Goal: Information Seeking & Learning: Learn about a topic

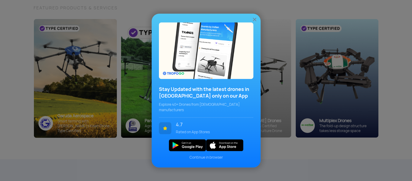
click at [252, 19] on img at bounding box center [254, 19] width 6 height 6
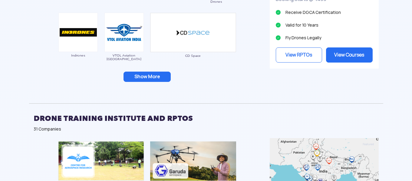
scroll to position [647, 0]
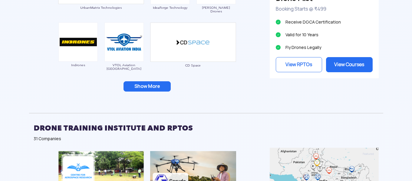
click at [135, 88] on button "Show More" at bounding box center [146, 86] width 47 height 10
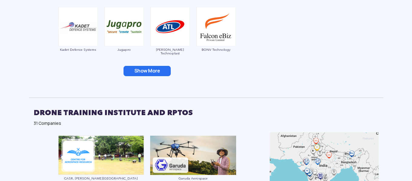
scroll to position [768, 0]
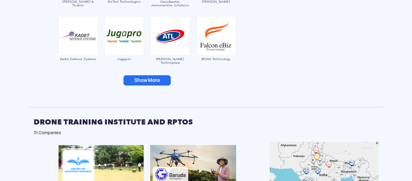
click at [136, 82] on button "Show More" at bounding box center [146, 80] width 47 height 10
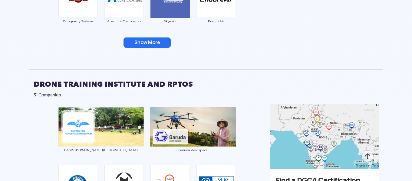
scroll to position [920, 0]
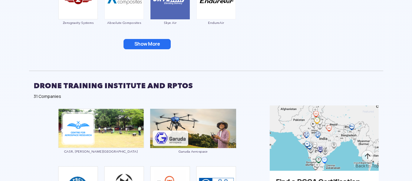
click at [148, 44] on button "Show More" at bounding box center [146, 44] width 47 height 10
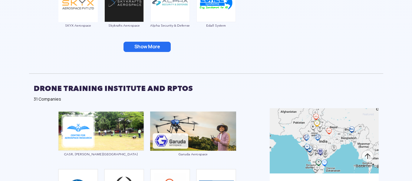
scroll to position [1010, 0]
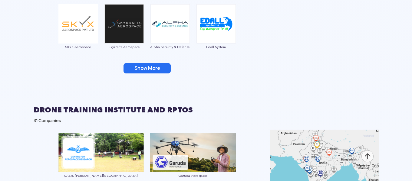
click at [149, 64] on button "Show More" at bounding box center [146, 68] width 47 height 10
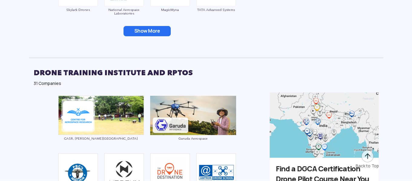
scroll to position [1162, 0]
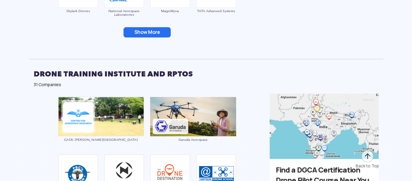
click at [152, 34] on button "Show More" at bounding box center [146, 32] width 47 height 10
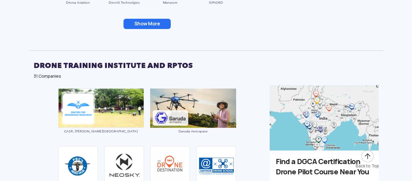
scroll to position [1283, 0]
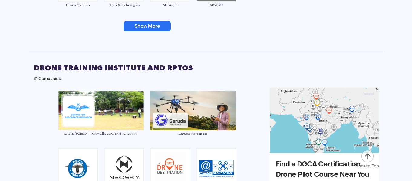
click at [152, 29] on button "Show More" at bounding box center [146, 26] width 47 height 10
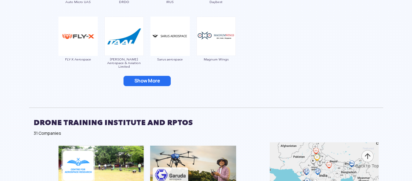
click at [146, 77] on button "Show More" at bounding box center [146, 81] width 47 height 10
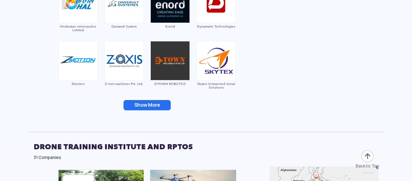
click at [144, 102] on button "Show More" at bounding box center [146, 105] width 47 height 10
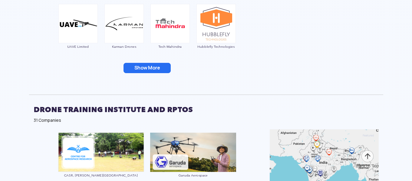
scroll to position [1585, 0]
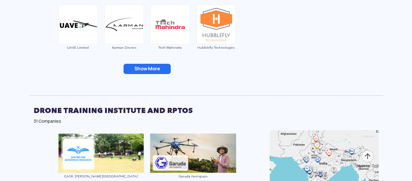
click at [149, 65] on button "Show More" at bounding box center [146, 69] width 47 height 10
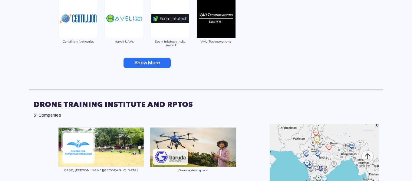
click at [149, 62] on button "Show More" at bounding box center [146, 63] width 47 height 10
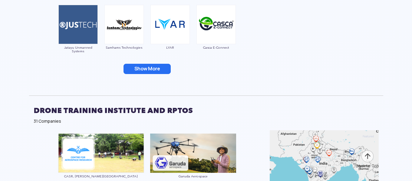
scroll to position [1797, 0]
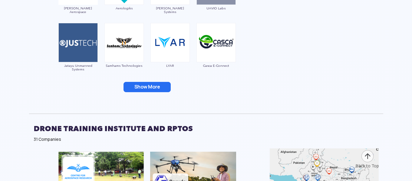
click at [146, 86] on button "Show More" at bounding box center [146, 87] width 47 height 10
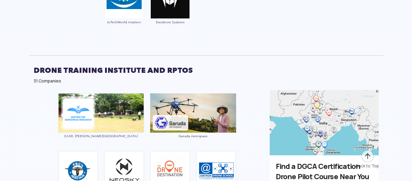
scroll to position [1948, 0]
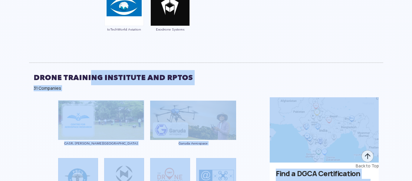
drag, startPoint x: 25, startPoint y: 75, endPoint x: 90, endPoint y: 78, distance: 65.4
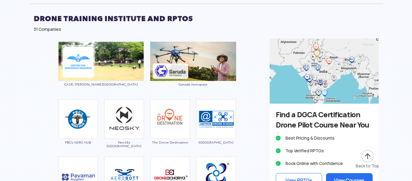
scroll to position [2009, 0]
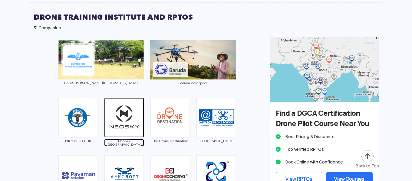
click at [117, 118] on img at bounding box center [124, 118] width 40 height 40
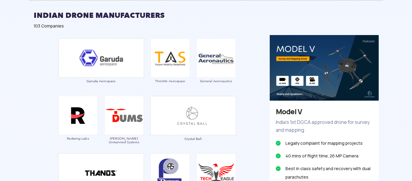
scroll to position [345, 0]
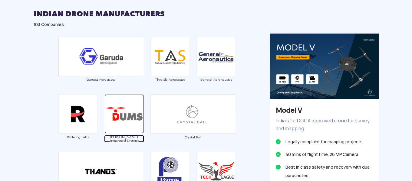
click at [121, 109] on img at bounding box center [123, 113] width 39 height 39
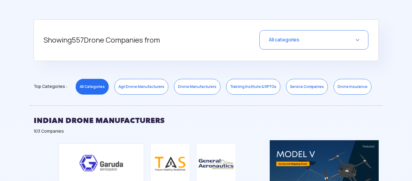
scroll to position [242, 0]
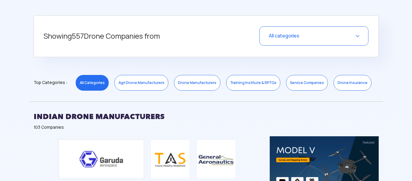
click at [248, 83] on link "Training Institute & RPTOs" at bounding box center [253, 83] width 54 height 16
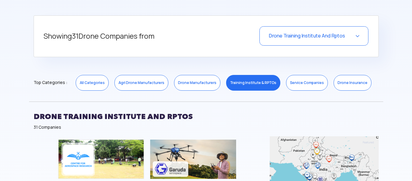
click at [346, 80] on link "Drone Insurance" at bounding box center [352, 83] width 38 height 16
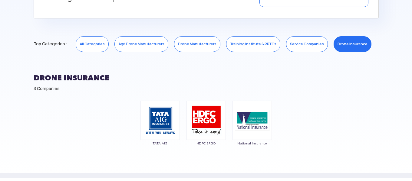
scroll to position [272, 0]
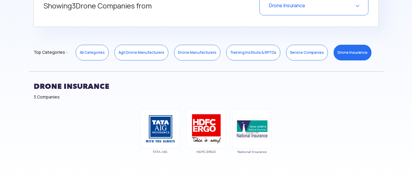
click at [300, 53] on link "Service Companies" at bounding box center [307, 53] width 42 height 16
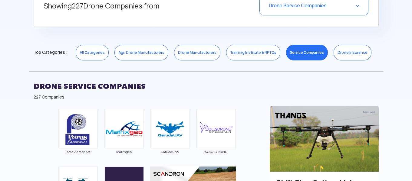
click at [259, 51] on link "Training Institute & RPTOs" at bounding box center [253, 53] width 54 height 16
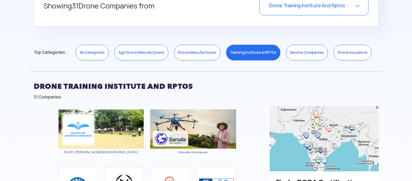
click at [200, 54] on link "Drone Manufacturers" at bounding box center [197, 53] width 46 height 16
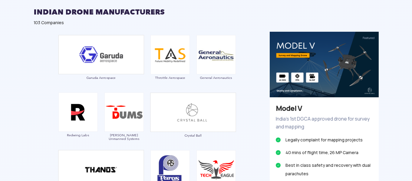
scroll to position [393, 0]
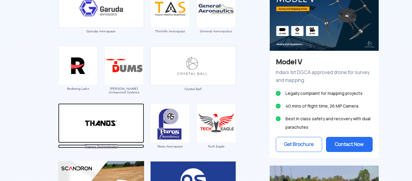
click at [110, 116] on img at bounding box center [101, 123] width 86 height 40
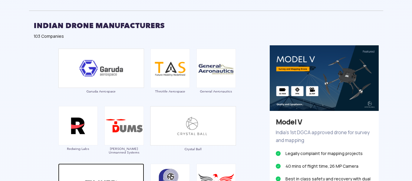
scroll to position [333, 0]
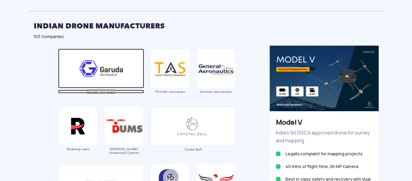
click at [97, 68] on img at bounding box center [101, 69] width 86 height 40
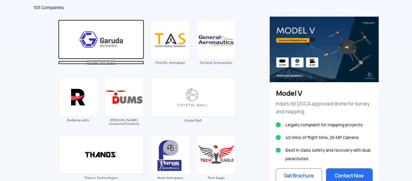
scroll to position [363, 0]
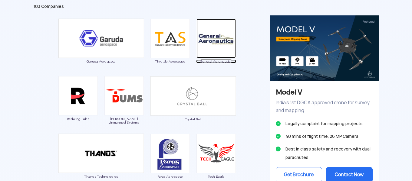
click at [208, 42] on img at bounding box center [215, 38] width 39 height 39
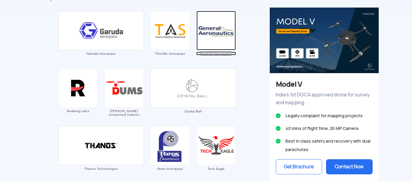
scroll to position [393, 0]
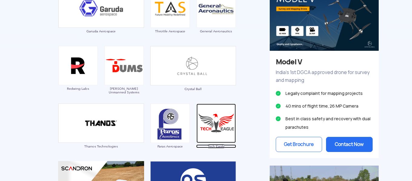
click at [226, 131] on img at bounding box center [215, 123] width 39 height 39
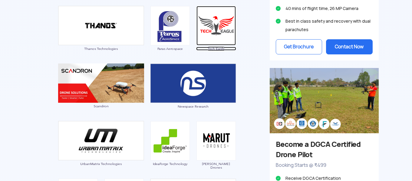
scroll to position [514, 0]
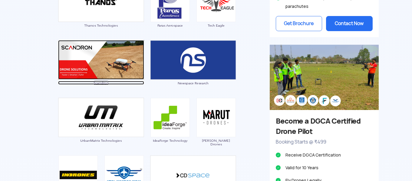
click at [102, 57] on img at bounding box center [101, 59] width 86 height 39
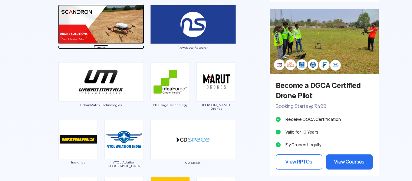
scroll to position [575, 0]
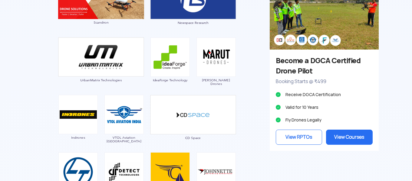
click at [216, 60] on img at bounding box center [215, 57] width 39 height 39
click at [214, 80] on span "[PERSON_NAME] Drones" at bounding box center [216, 81] width 40 height 7
click at [223, 54] on img at bounding box center [215, 57] width 39 height 39
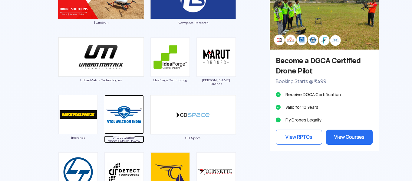
click at [119, 117] on img at bounding box center [123, 114] width 39 height 39
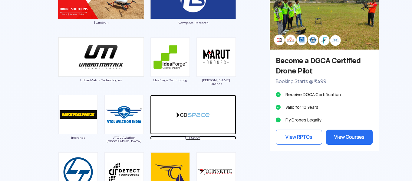
click at [185, 121] on img at bounding box center [193, 115] width 86 height 40
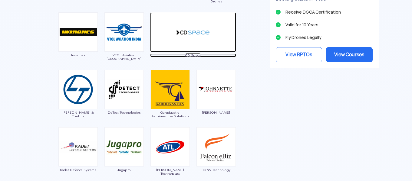
scroll to position [666, 0]
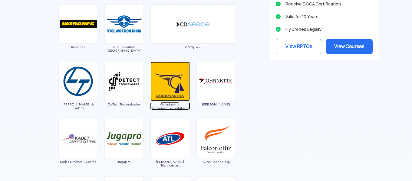
click at [175, 80] on img at bounding box center [169, 81] width 39 height 39
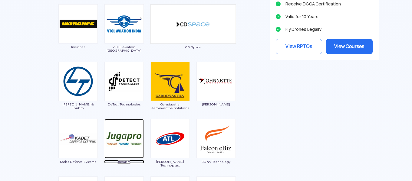
click at [124, 134] on img at bounding box center [123, 138] width 39 height 39
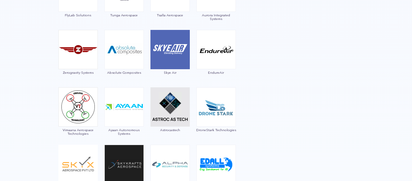
scroll to position [877, 0]
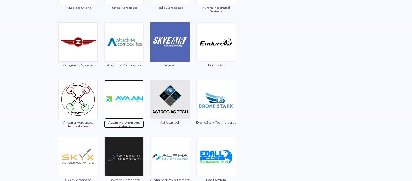
click at [118, 103] on img at bounding box center [123, 99] width 39 height 39
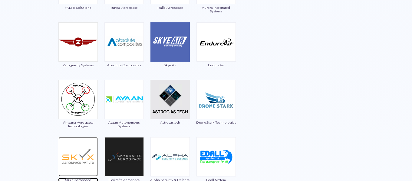
click at [82, 157] on img at bounding box center [77, 156] width 39 height 39
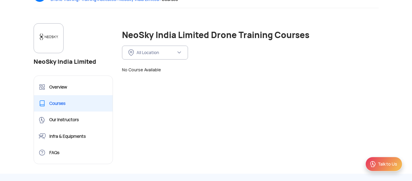
scroll to position [61, 0]
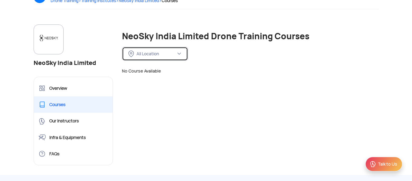
click at [172, 48] on button "All Location" at bounding box center [155, 54] width 66 height 14
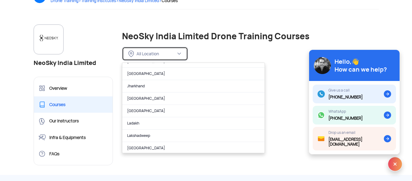
scroll to position [182, 0]
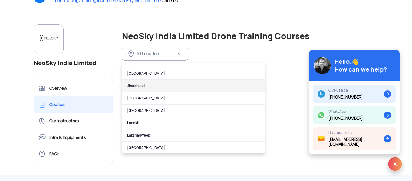
click at [167, 86] on link "Jharkhand" at bounding box center [193, 86] width 142 height 12
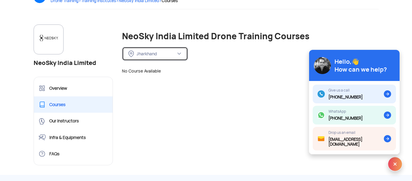
click at [168, 51] on div "Jharkhand" at bounding box center [155, 53] width 39 height 5
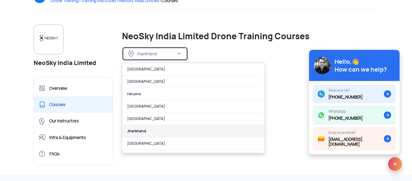
scroll to position [121, 0]
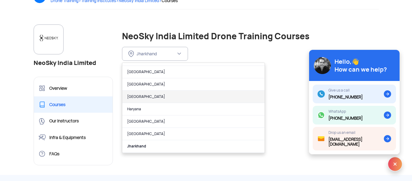
click at [135, 96] on link "Gujarat" at bounding box center [193, 97] width 142 height 12
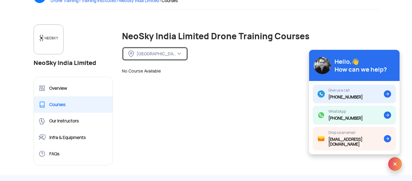
click at [154, 53] on div "Gujarat" at bounding box center [155, 53] width 39 height 5
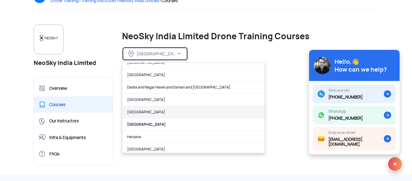
scroll to position [91, 0]
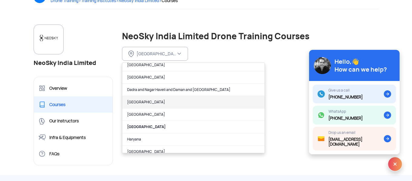
click at [161, 107] on link "Delhi" at bounding box center [193, 102] width 142 height 12
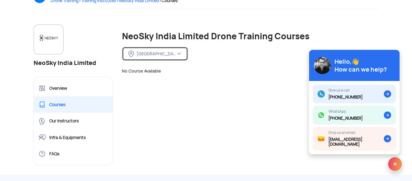
click at [156, 55] on div "Delhi" at bounding box center [155, 53] width 39 height 5
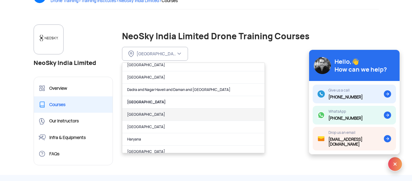
click at [162, 116] on link "Goa" at bounding box center [193, 115] width 142 height 12
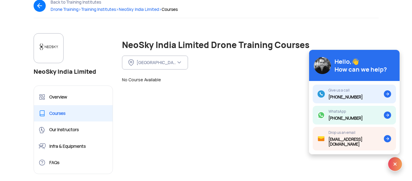
scroll to position [61, 0]
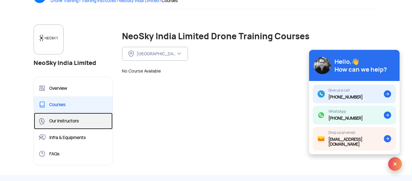
click at [71, 125] on link "Our Instructors" at bounding box center [73, 121] width 79 height 16
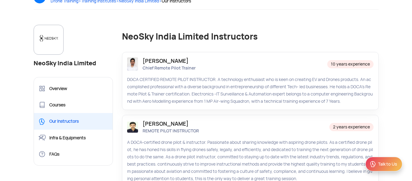
scroll to position [61, 0]
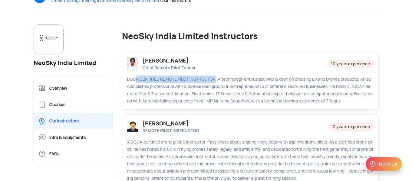
drag, startPoint x: 133, startPoint y: 76, endPoint x: 214, endPoint y: 75, distance: 80.8
click at [214, 75] on div "RahulKumar Chief Remote Pilot Trainer 10 years experience DGCA CERTIFIED REMOTE…" at bounding box center [250, 81] width 257 height 58
click at [223, 89] on div "DGCA CERTIFIED REMOTE PILOT INSTRUCTOR. A technology enthusiast who is keen on …" at bounding box center [250, 90] width 246 height 29
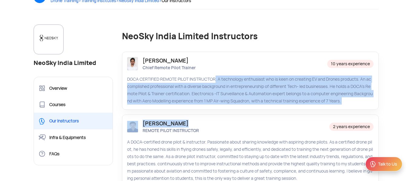
drag, startPoint x: 213, startPoint y: 79, endPoint x: 257, endPoint y: 114, distance: 56.2
click at [257, 47] on div "RahulKumar Chief Remote Pilot Trainer 10 years experience DGCA CERTIFIED REMOTE…" at bounding box center [250, 47] width 266 height 0
click at [257, 114] on div "Harikrishna R REMOTE PILOT INSTRUCTOR 2 years experience A DGCA-certified drone…" at bounding box center [250, 148] width 266 height 77
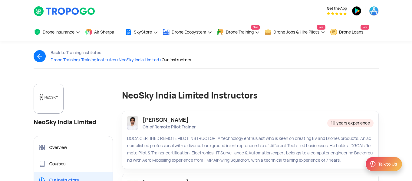
scroll to position [0, 0]
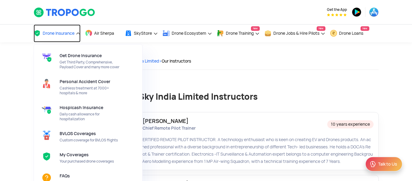
click at [63, 34] on span "Drone Insurance" at bounding box center [59, 33] width 32 height 5
